Goal: Transaction & Acquisition: Obtain resource

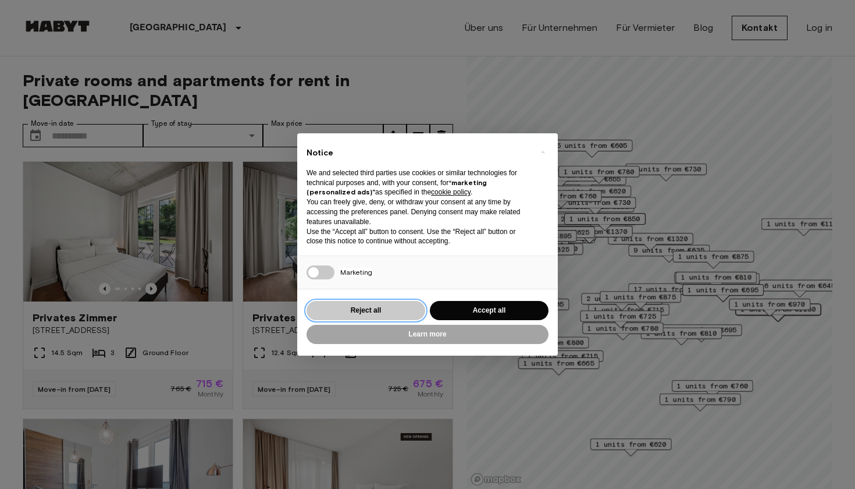
click at [341, 311] on button "Reject all" at bounding box center [366, 310] width 119 height 19
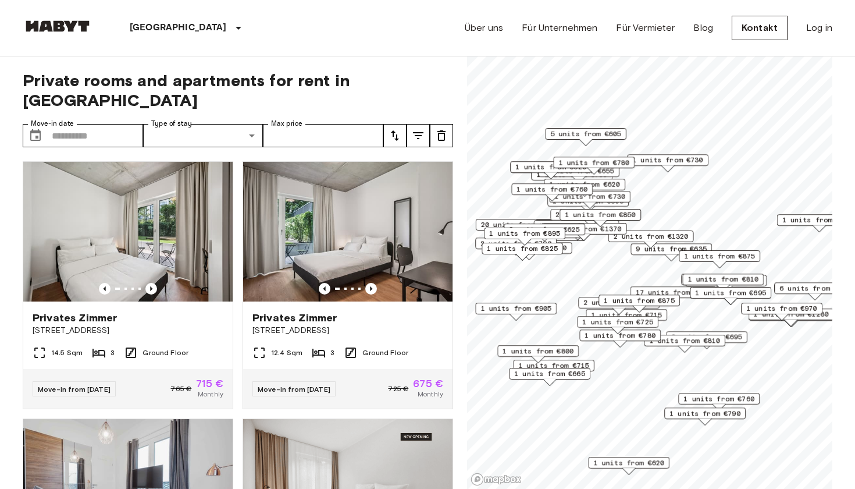
click at [412, 129] on icon "tune" at bounding box center [418, 136] width 14 height 14
type input "**"
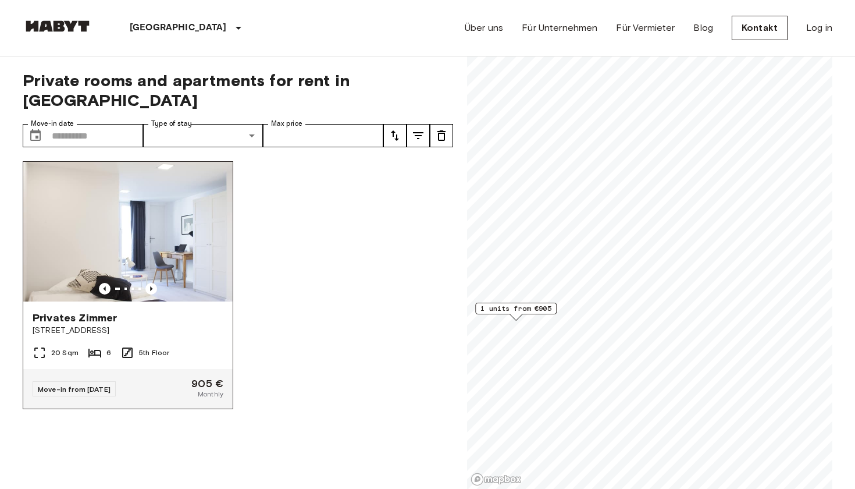
click at [170, 208] on img at bounding box center [127, 232] width 209 height 140
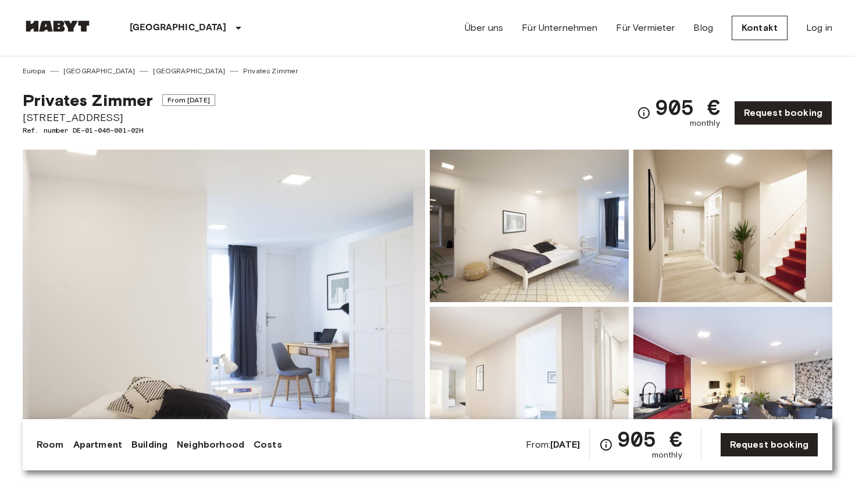
click at [574, 254] on img at bounding box center [529, 226] width 199 height 152
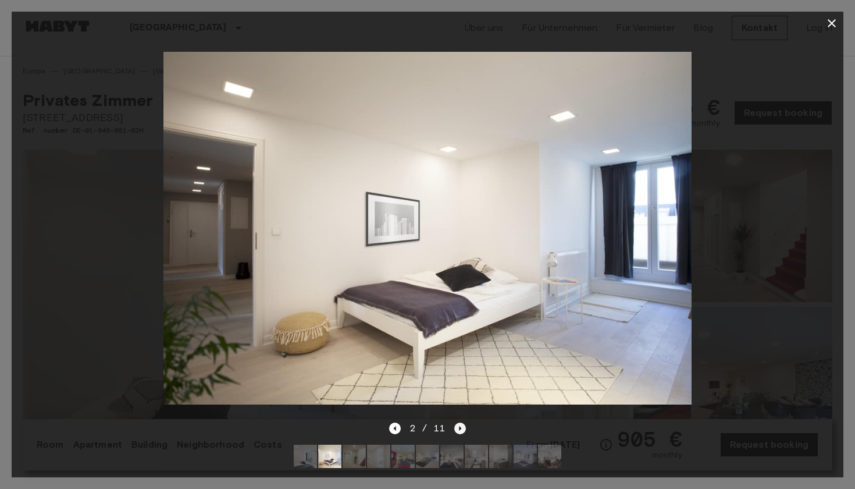
click at [460, 429] on icon "Next image" at bounding box center [461, 428] width 2 height 5
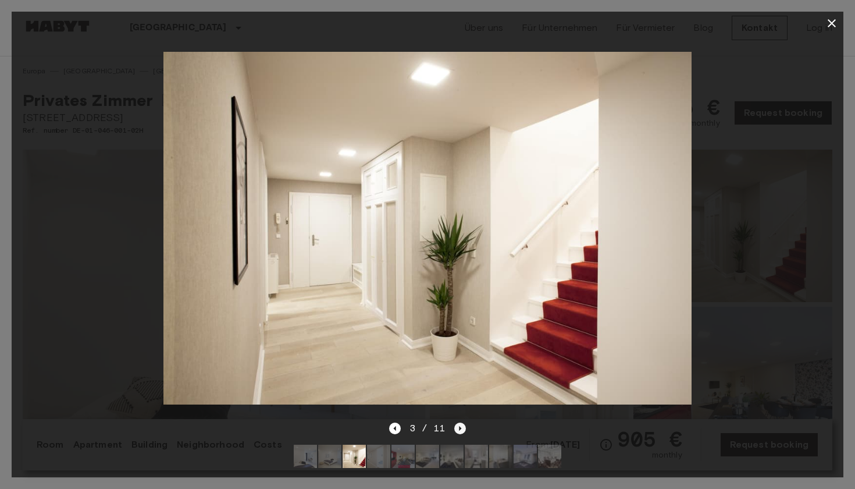
click at [460, 429] on icon "Next image" at bounding box center [460, 428] width 12 height 12
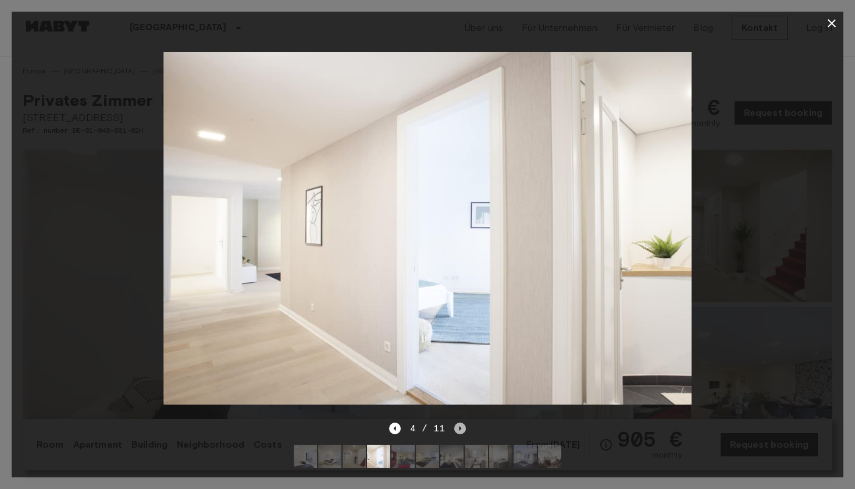
click at [460, 429] on icon "Next image" at bounding box center [460, 428] width 12 height 12
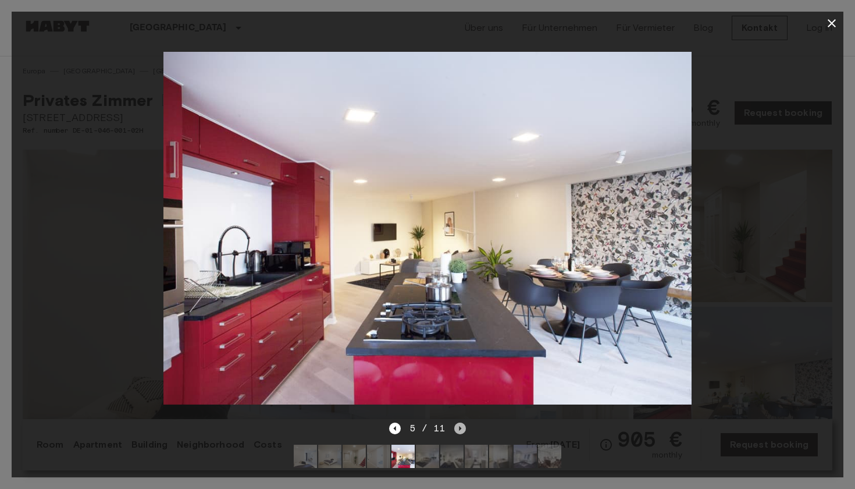
click at [461, 429] on icon "Next image" at bounding box center [460, 428] width 12 height 12
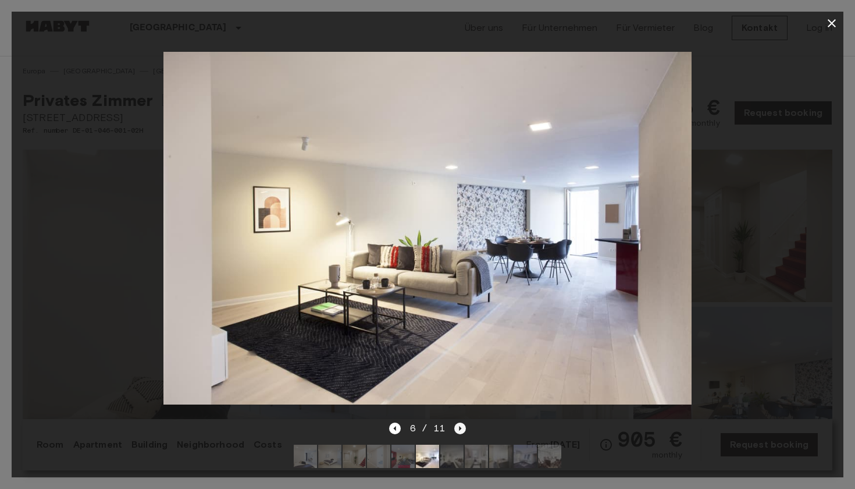
click at [461, 429] on icon "Next image" at bounding box center [460, 428] width 12 height 12
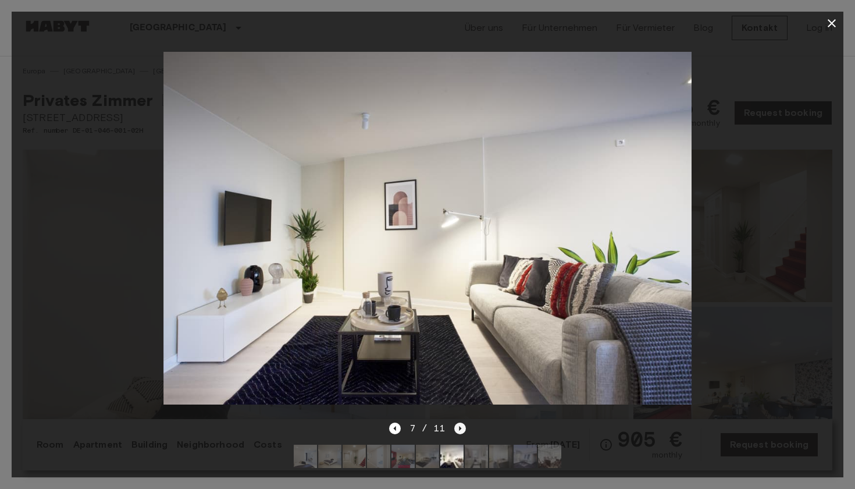
click at [461, 429] on icon "Next image" at bounding box center [460, 428] width 12 height 12
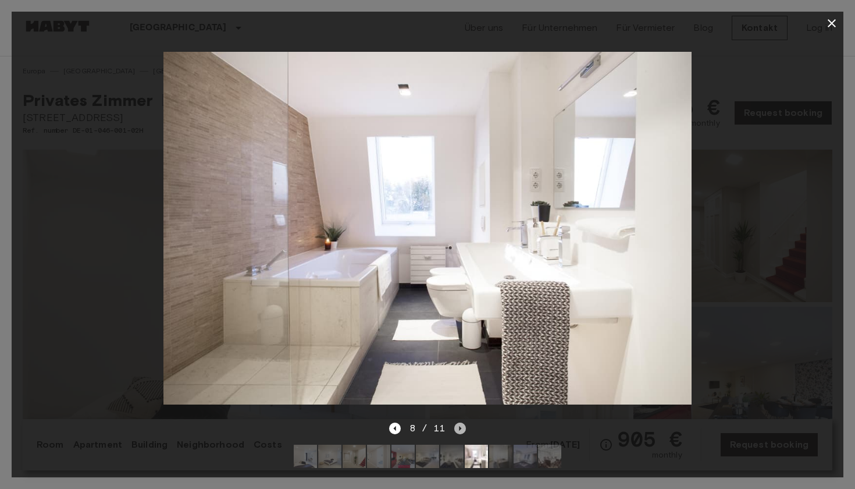
click at [461, 429] on icon "Next image" at bounding box center [460, 428] width 12 height 12
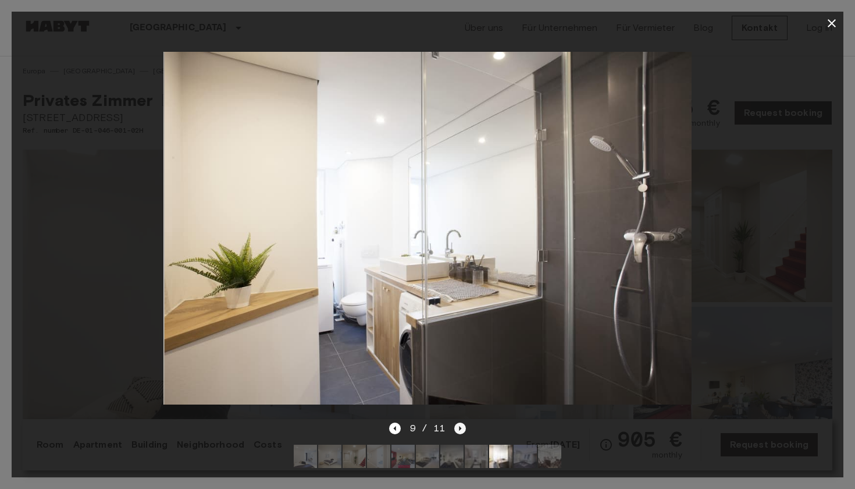
click at [461, 429] on icon "Next image" at bounding box center [460, 428] width 12 height 12
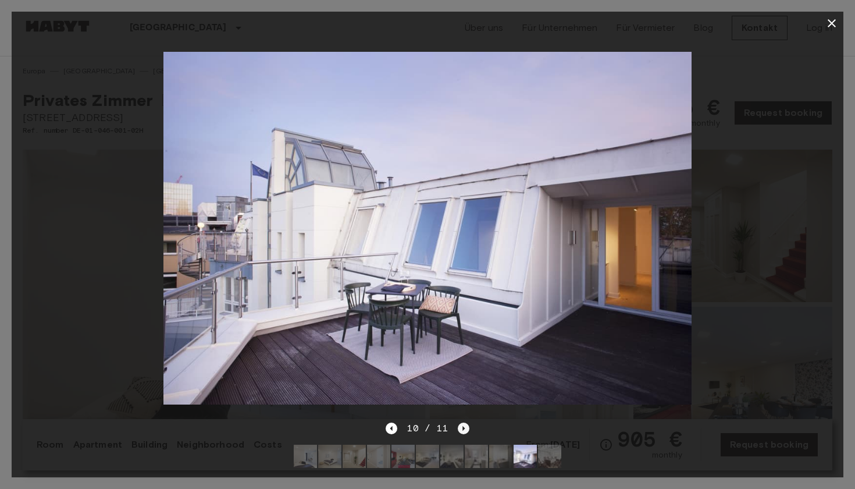
click at [461, 429] on icon "Next image" at bounding box center [464, 428] width 12 height 12
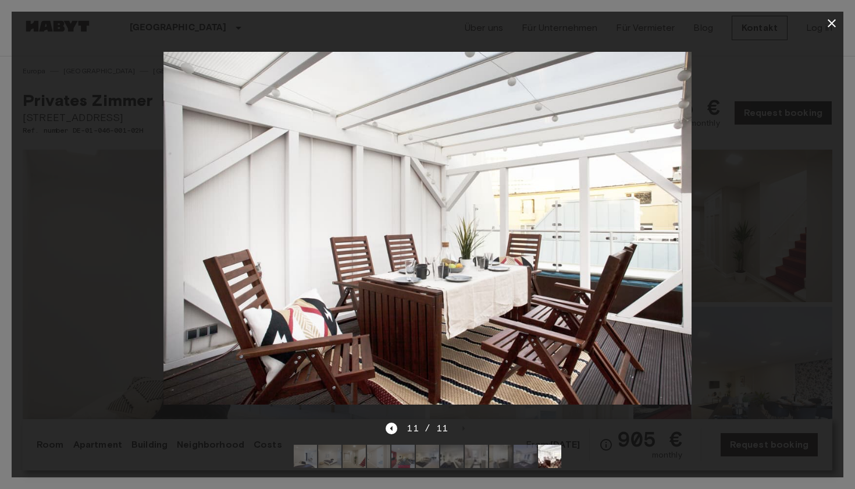
click at [461, 429] on div "11 / 11" at bounding box center [427, 428] width 83 height 14
click at [834, 23] on icon "button" at bounding box center [832, 23] width 14 height 14
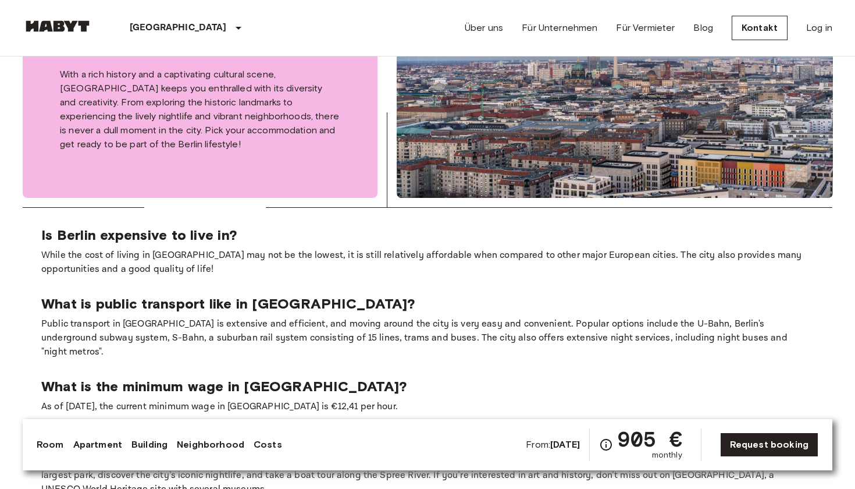
scroll to position [1987, 0]
